Goal: Entertainment & Leisure: Consume media (video, audio)

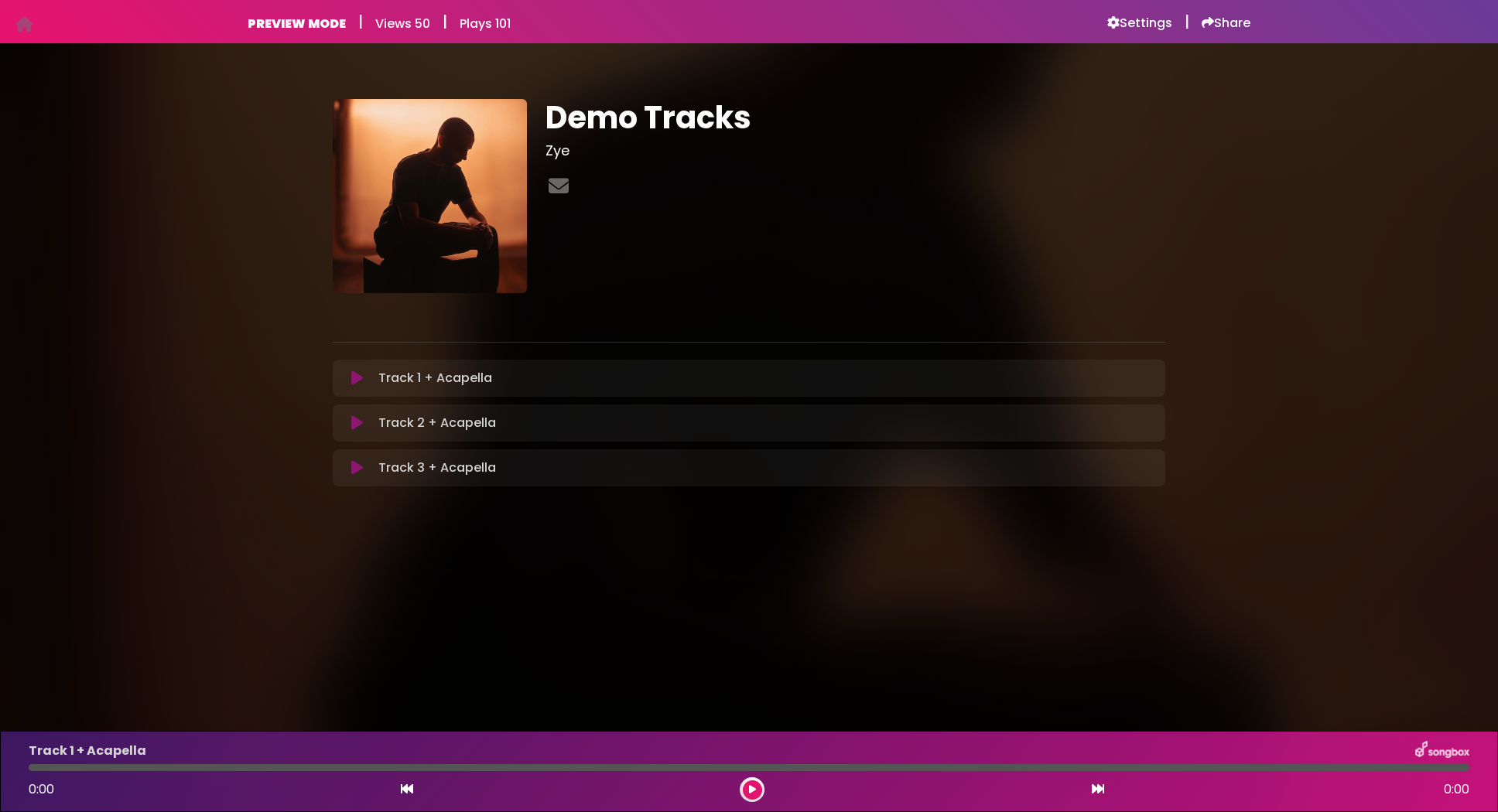
click at [357, 378] on icon at bounding box center [357, 379] width 12 height 16
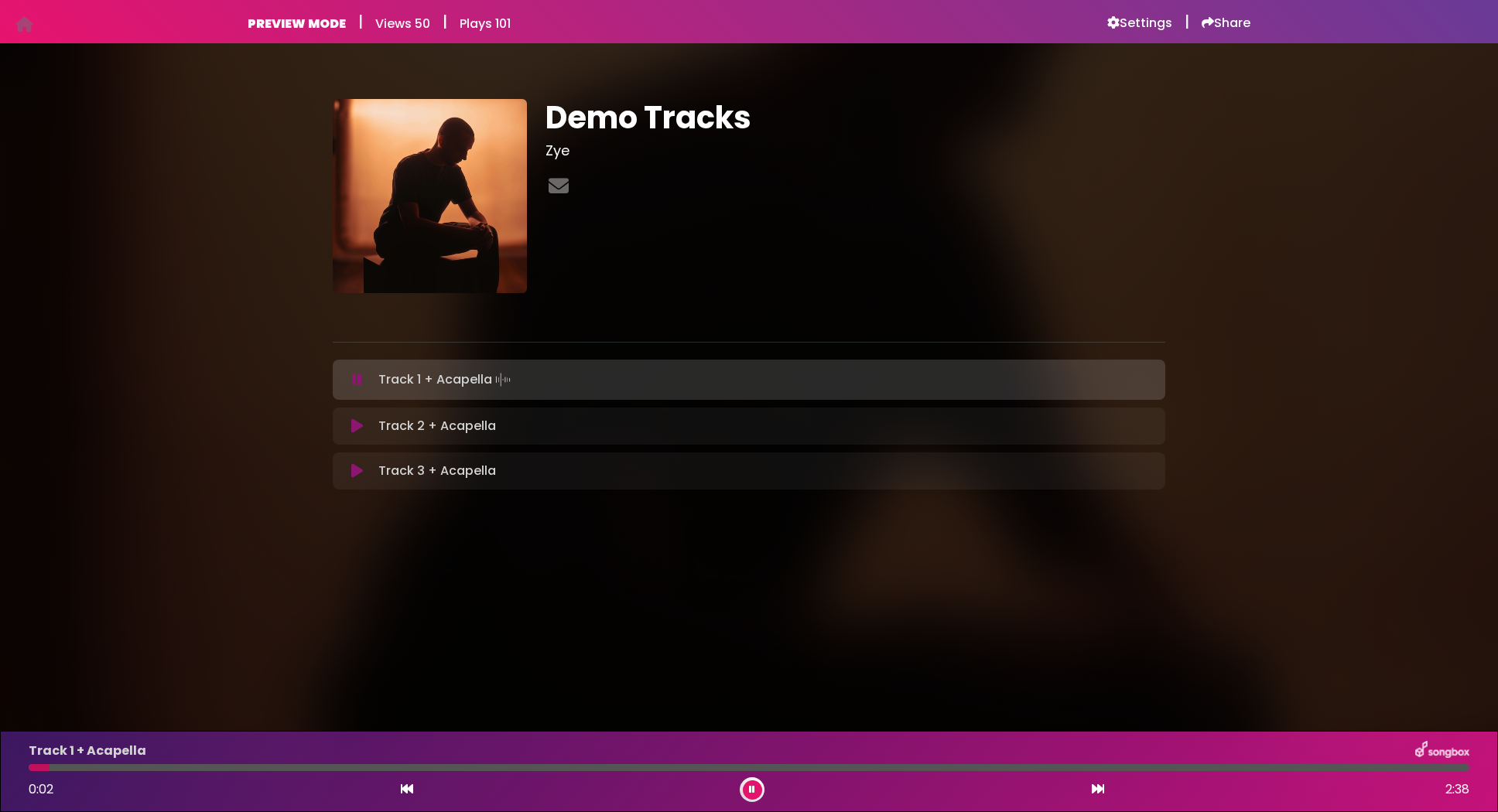
click at [236, 766] on div at bounding box center [749, 767] width 1442 height 7
click at [456, 772] on div "Track 1 + Acapella 0:24 2:38" at bounding box center [749, 771] width 1459 height 61
click at [452, 770] on div at bounding box center [749, 767] width 1442 height 7
click at [575, 766] on div at bounding box center [749, 767] width 1442 height 7
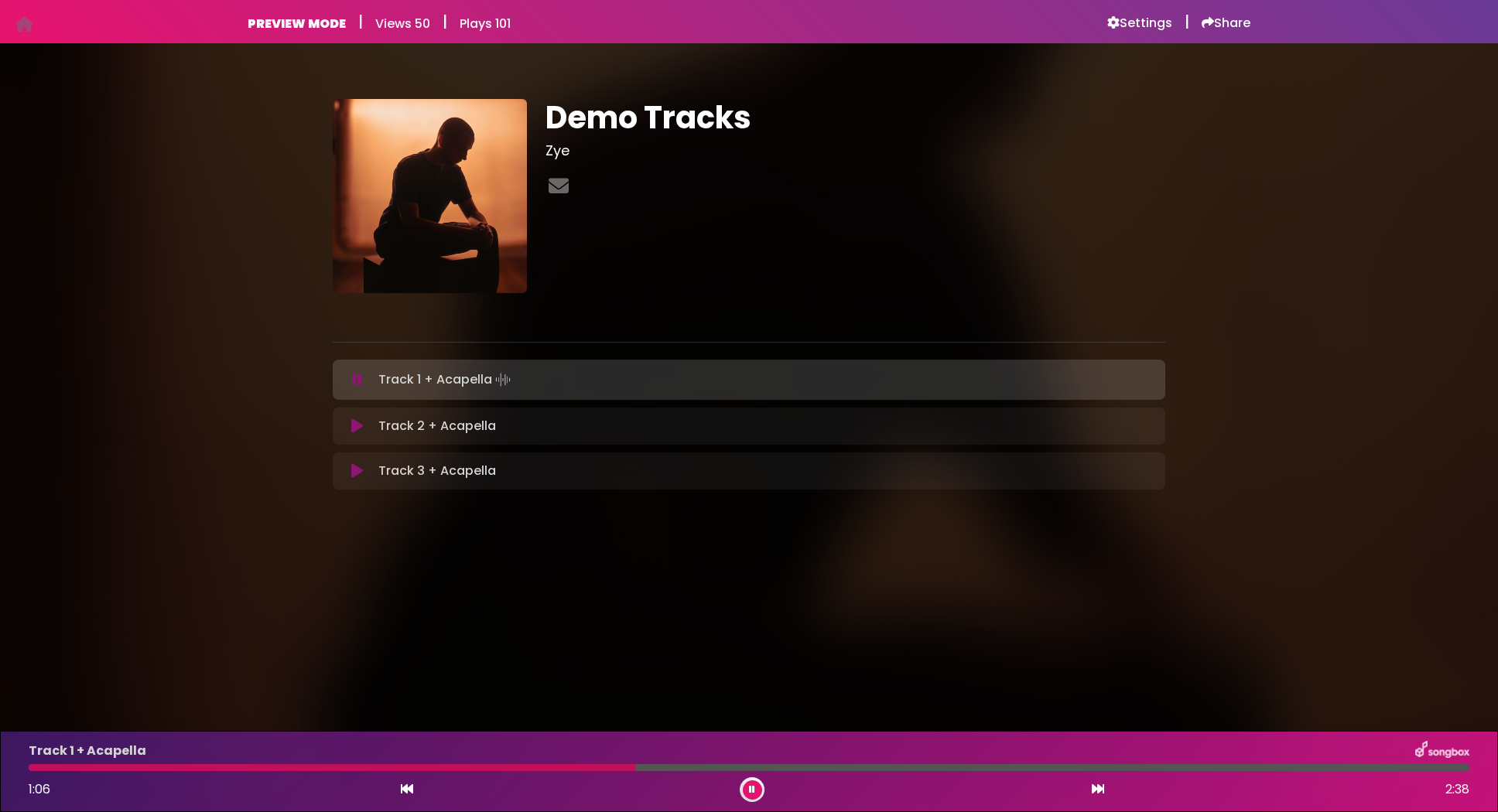
click at [352, 432] on icon at bounding box center [357, 426] width 12 height 16
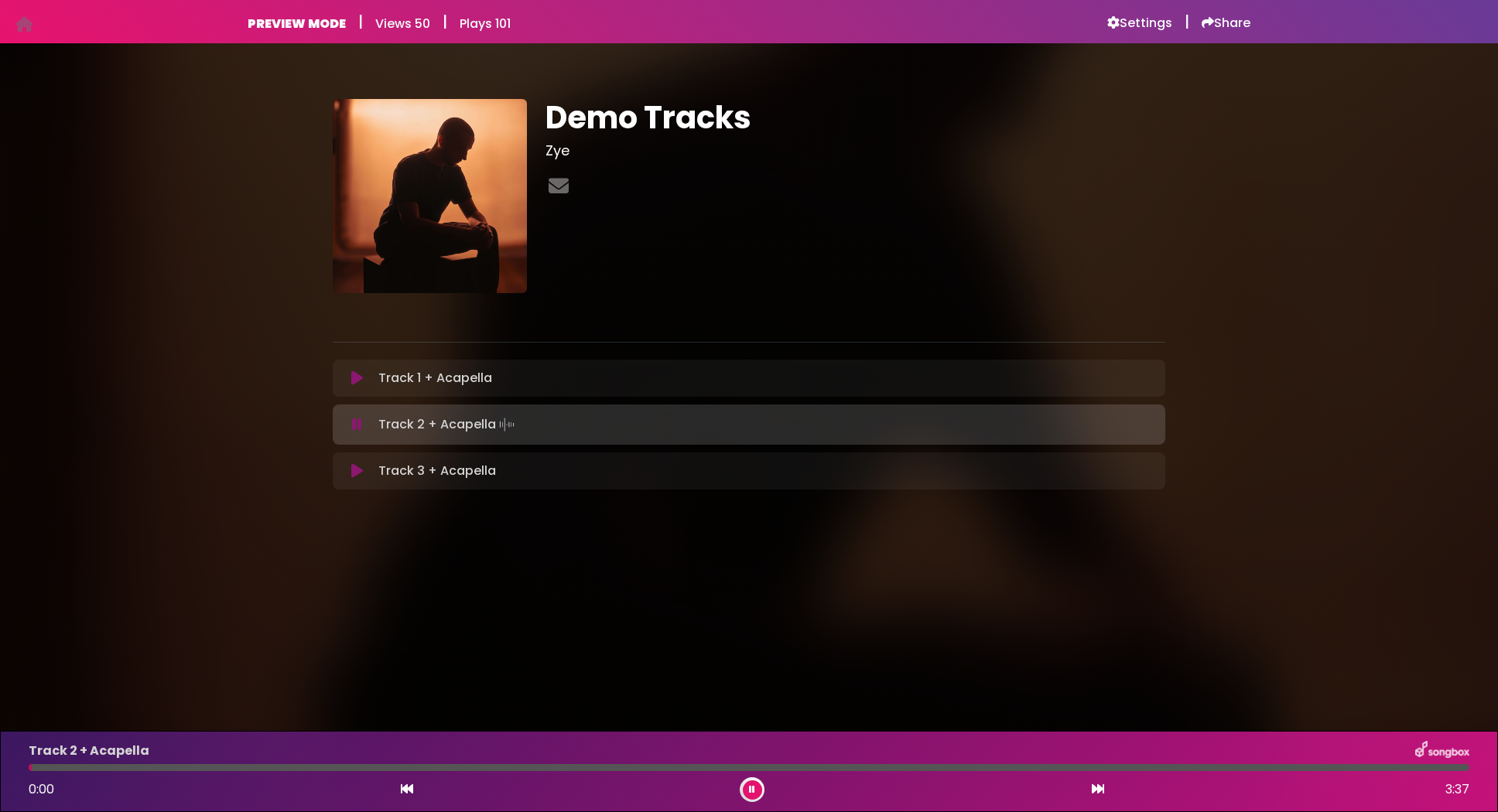
click at [348, 767] on div at bounding box center [749, 767] width 1442 height 7
click at [498, 766] on div at bounding box center [749, 767] width 1442 height 7
click at [357, 476] on icon at bounding box center [357, 472] width 12 height 16
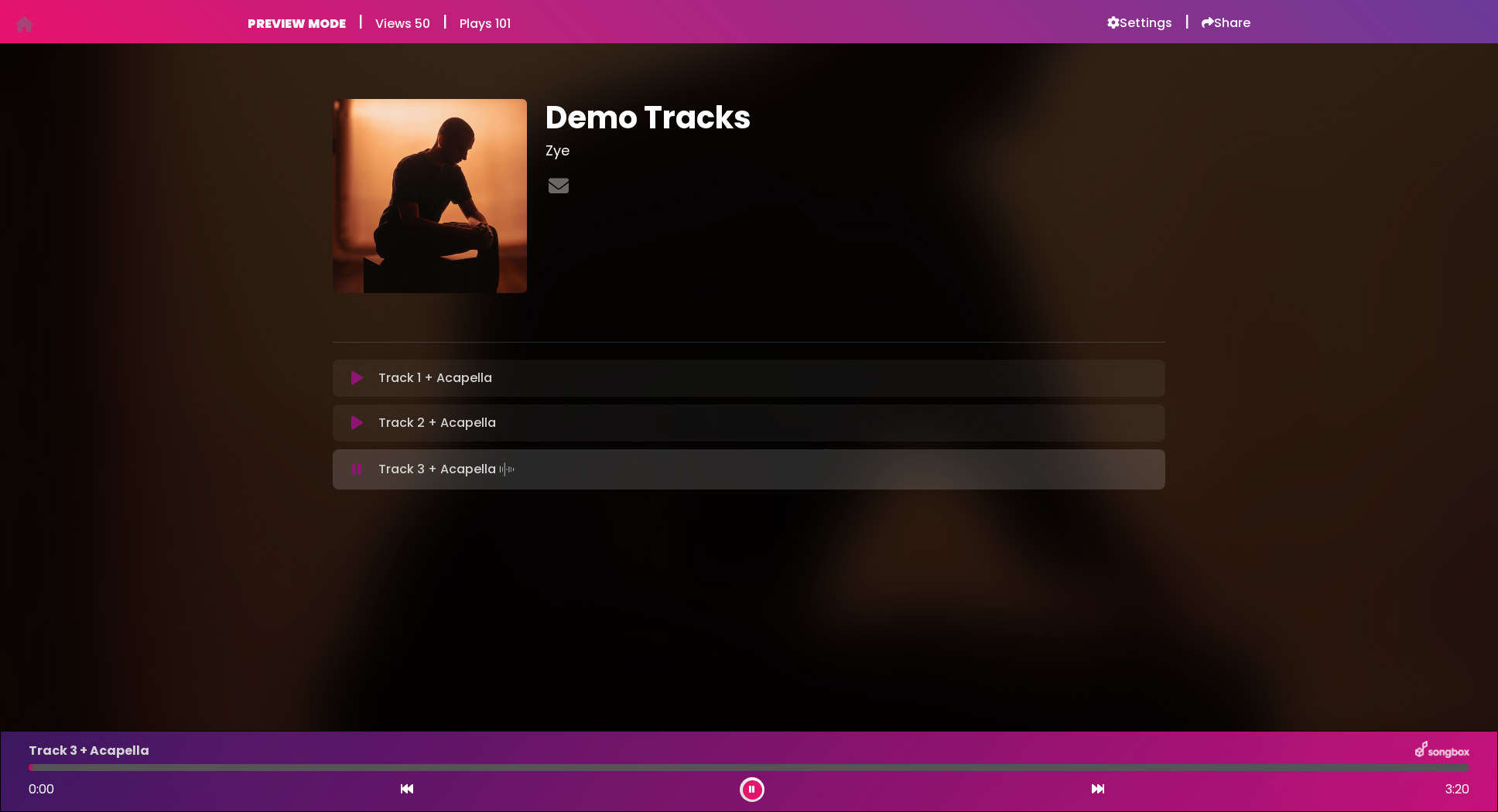
click at [374, 766] on div at bounding box center [749, 767] width 1442 height 7
click at [423, 766] on div at bounding box center [749, 767] width 1442 height 7
click at [467, 767] on div at bounding box center [749, 767] width 1442 height 7
click at [357, 428] on icon at bounding box center [357, 423] width 12 height 16
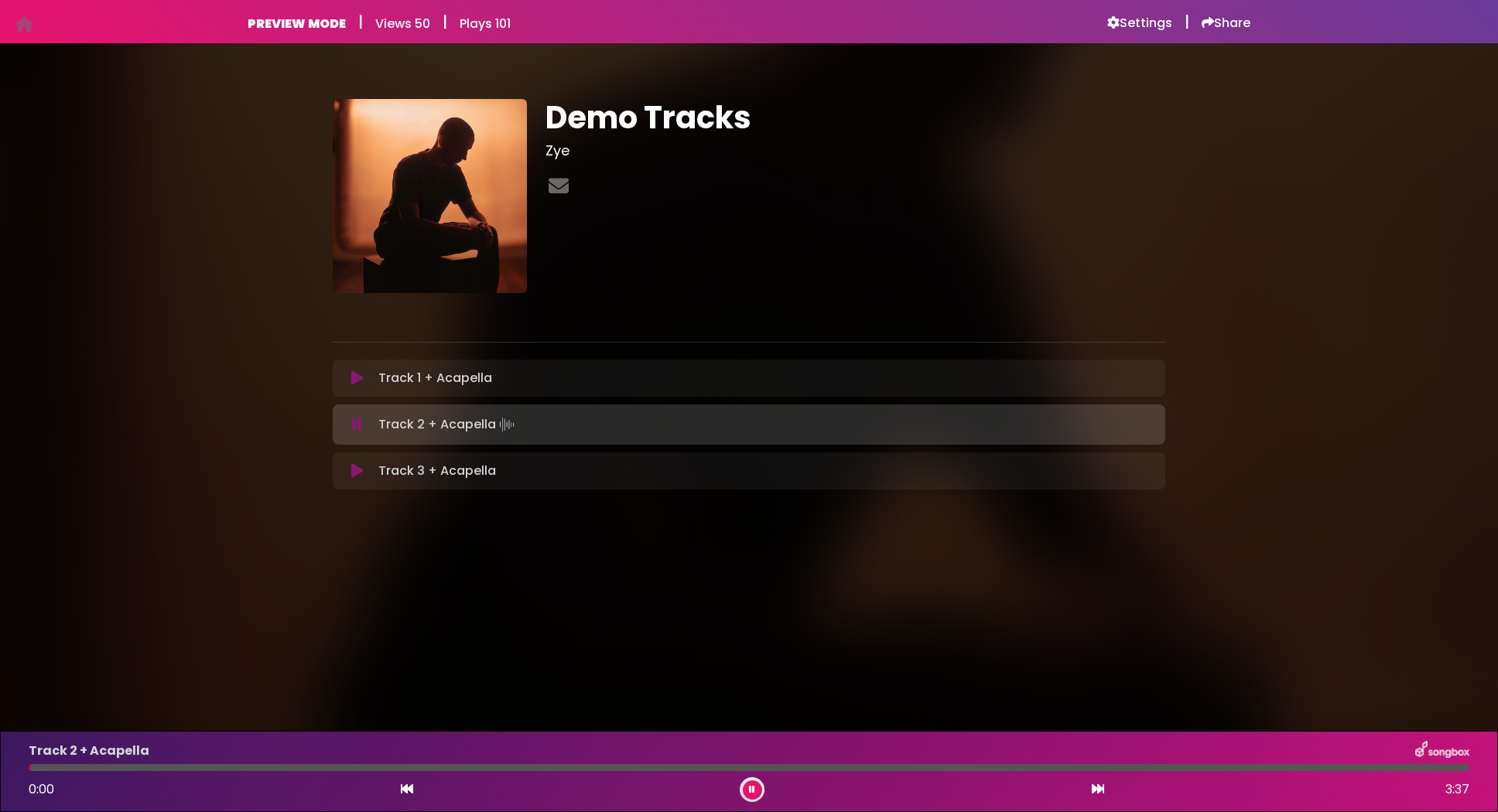
click at [423, 768] on div at bounding box center [749, 767] width 1442 height 7
click at [507, 633] on body "Your Private Link [URL][DOMAIN_NAME] Copy Link PREVIEW MODE | Views 50 | Plays …" at bounding box center [749, 406] width 1498 height 812
click at [505, 627] on body "Your Private Link [URL][DOMAIN_NAME] Copy Link PREVIEW MODE | Views 50 | Plays …" at bounding box center [749, 406] width 1498 height 812
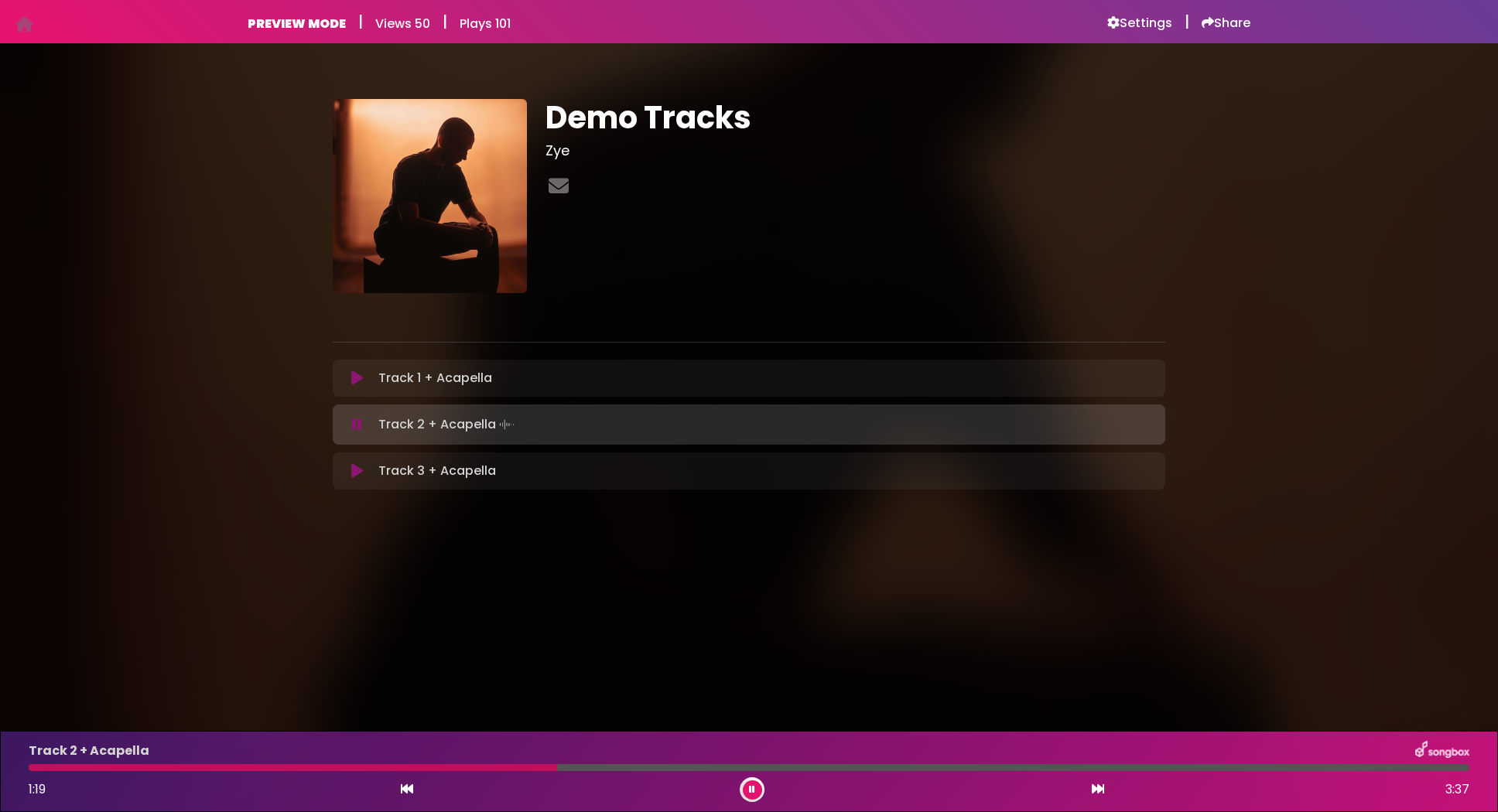
click at [505, 627] on body "Your Private Link [URL][DOMAIN_NAME] Copy Link PREVIEW MODE | Views 50 | Plays …" at bounding box center [749, 406] width 1498 height 812
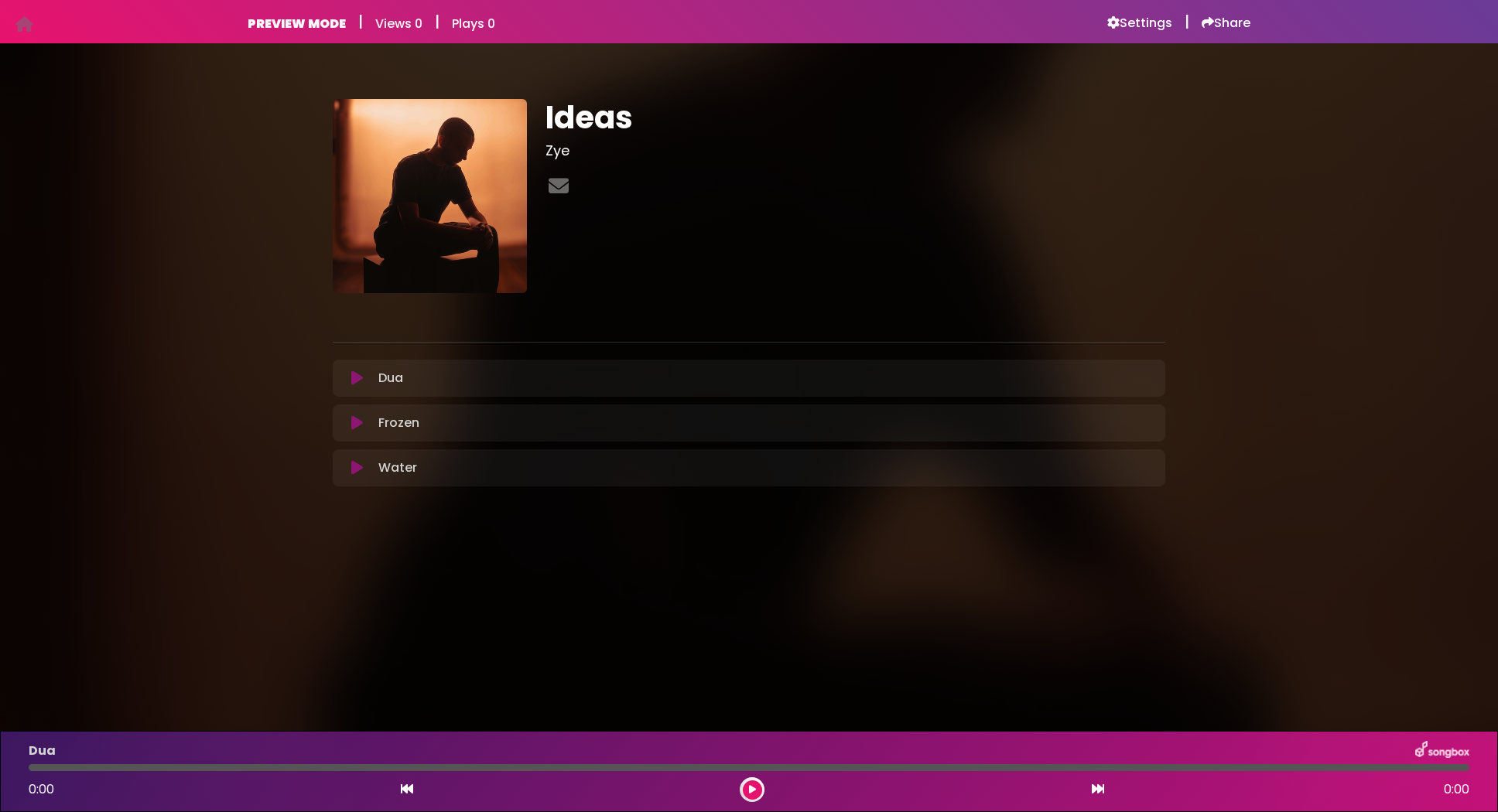
click at [365, 379] on button at bounding box center [357, 379] width 31 height 16
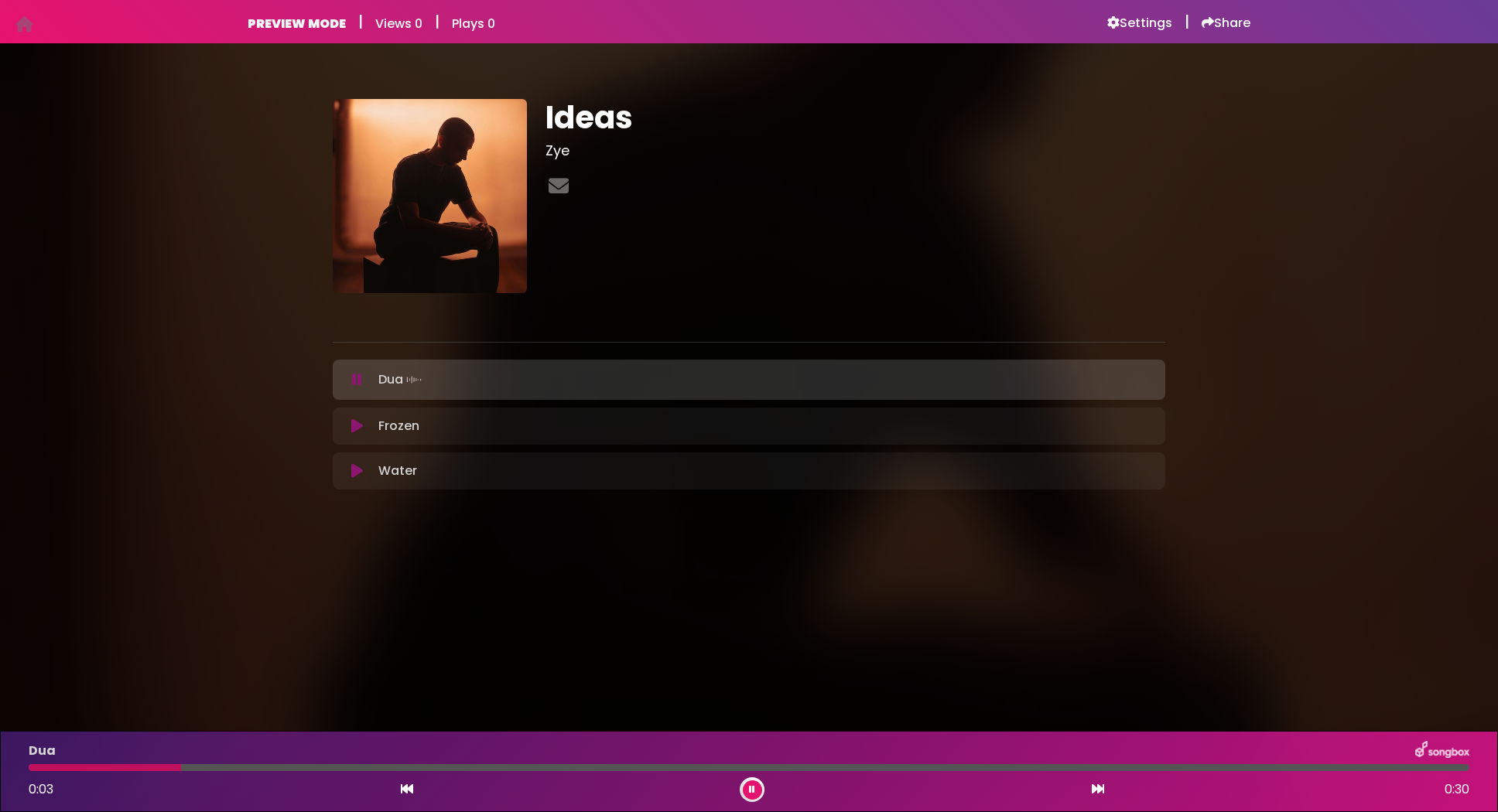
click at [354, 435] on div "Frozen Loading Track... Your Feedback Name" at bounding box center [749, 426] width 833 height 38
click at [357, 431] on icon at bounding box center [357, 426] width 12 height 16
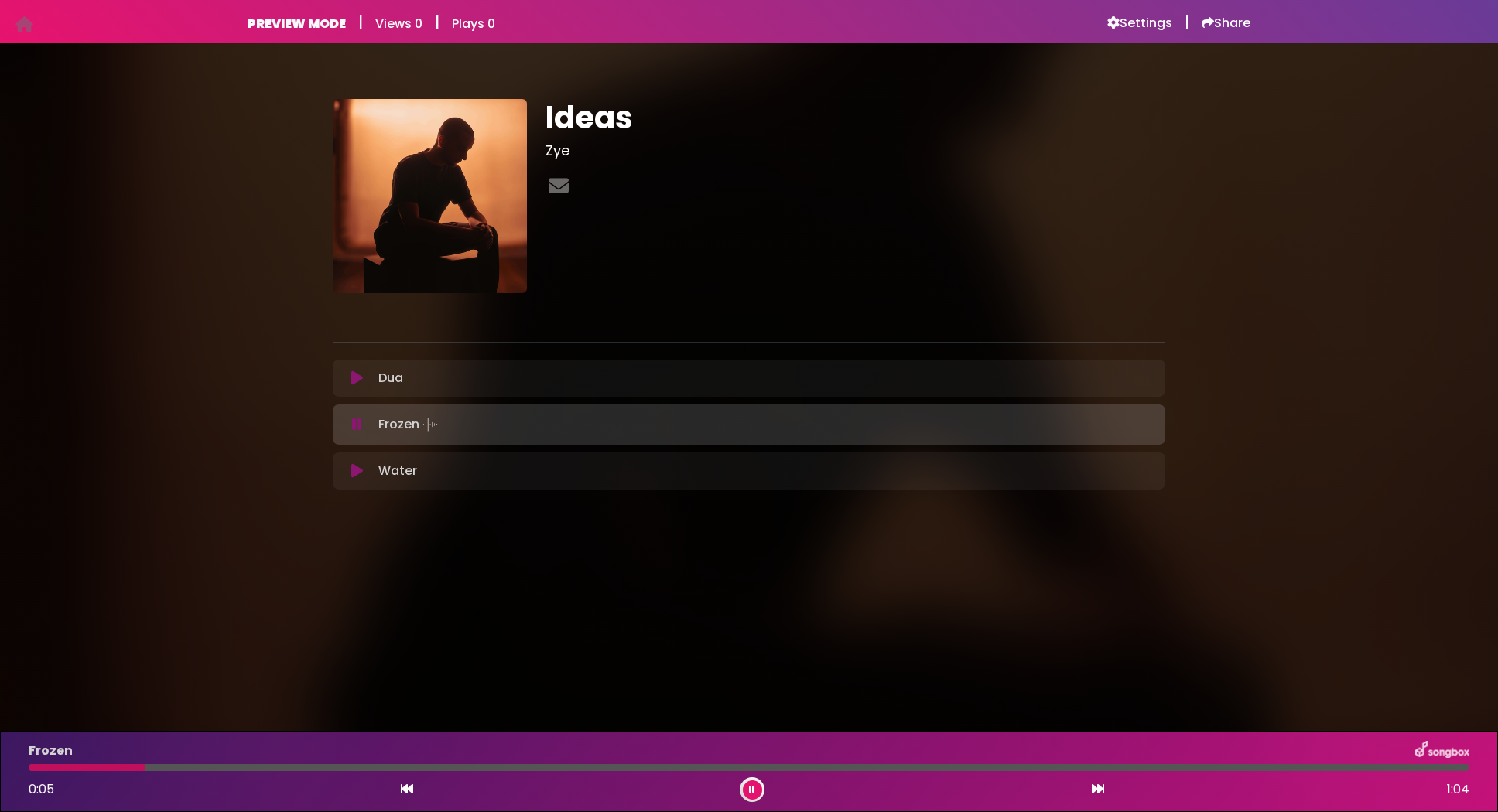
click at [361, 471] on icon at bounding box center [357, 472] width 12 height 16
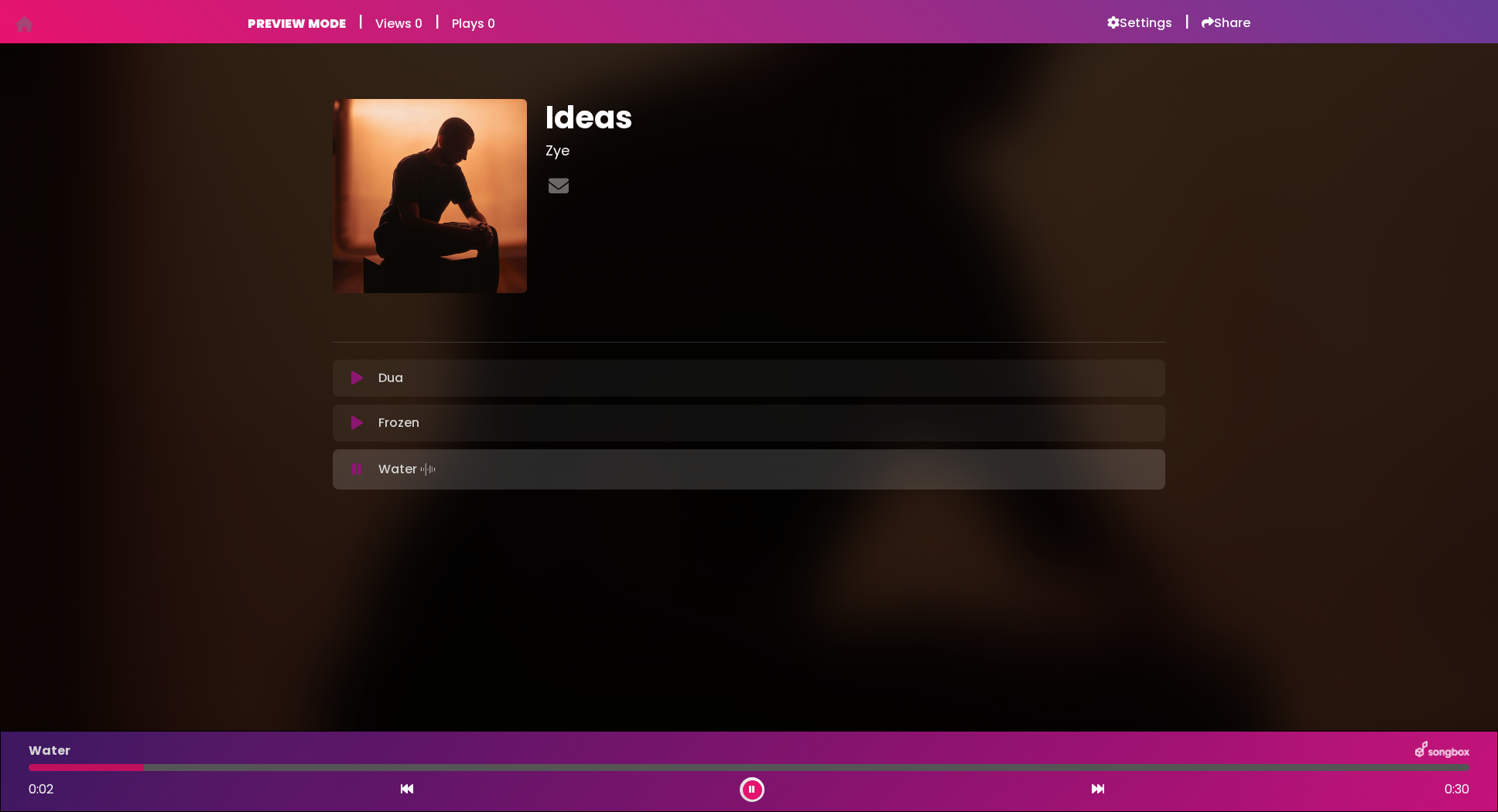
click at [620, 607] on body "Your Private Link https://songbox.com/s/958eca31-3108-4a50-9ff1-b00e521ede55 Co…" at bounding box center [749, 406] width 1498 height 812
